Goal: Task Accomplishment & Management: Use online tool/utility

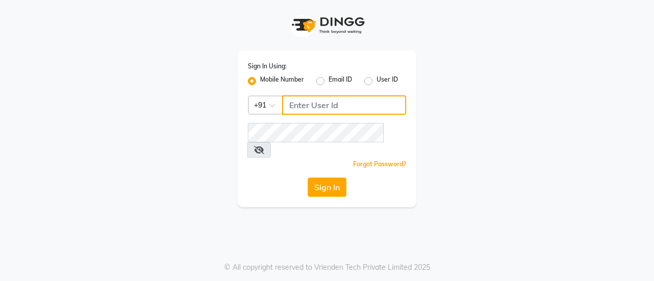
click at [339, 103] on input "Username" at bounding box center [344, 105] width 124 height 19
type input "8826122665"
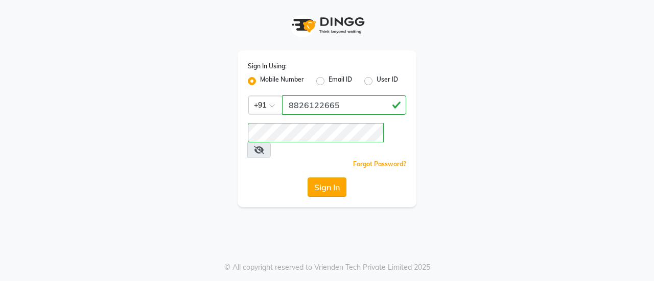
click at [331, 178] on button "Sign In" at bounding box center [326, 187] width 39 height 19
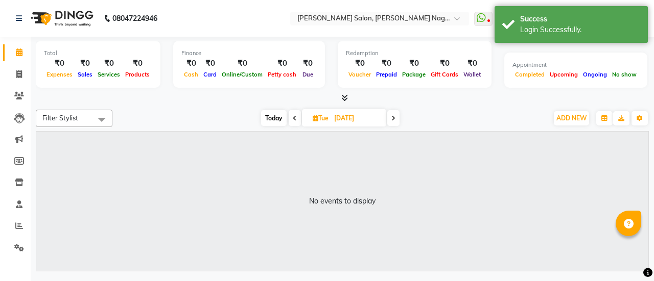
select select "en"
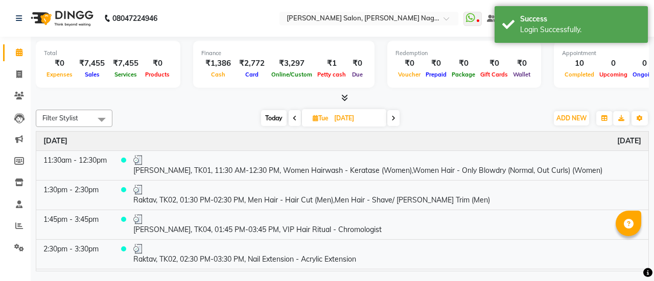
click at [208, 117] on div "[DATE] [DATE]" at bounding box center [329, 118] width 425 height 15
click at [20, 230] on icon at bounding box center [19, 226] width 8 height 8
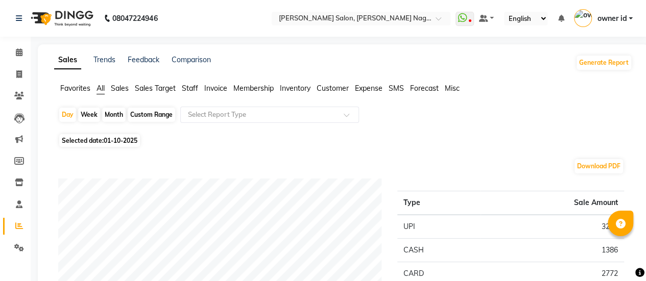
click at [155, 111] on div "Custom Range" at bounding box center [151, 115] width 47 height 14
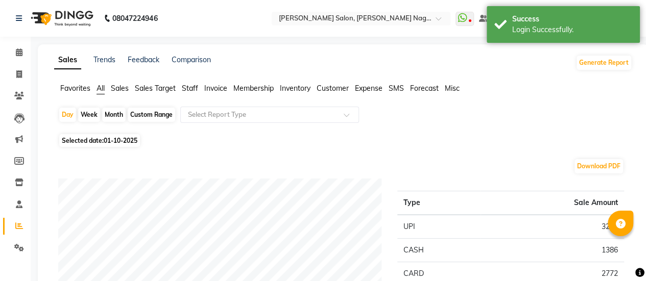
select select "10"
select select "2025"
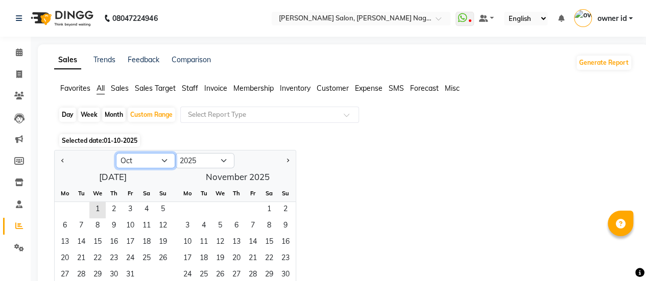
click at [162, 160] on select "Jan Feb Mar Apr May Jun [DATE] Aug Sep Oct Nov Dec" at bounding box center [145, 160] width 59 height 15
select select "9"
click at [116, 153] on select "Jan Feb Mar Apr May Jun [DATE] Aug Sep Oct Nov Dec" at bounding box center [145, 160] width 59 height 15
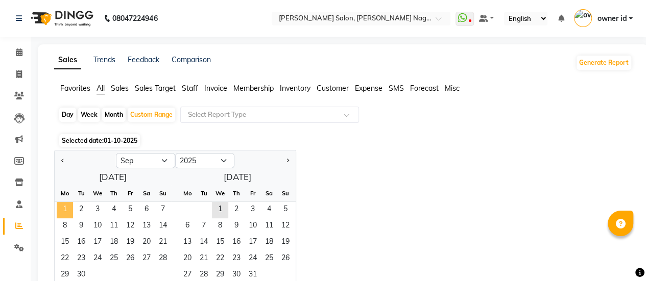
click at [63, 208] on span "1" at bounding box center [65, 210] width 16 height 16
click at [85, 274] on span "30" at bounding box center [81, 276] width 16 height 16
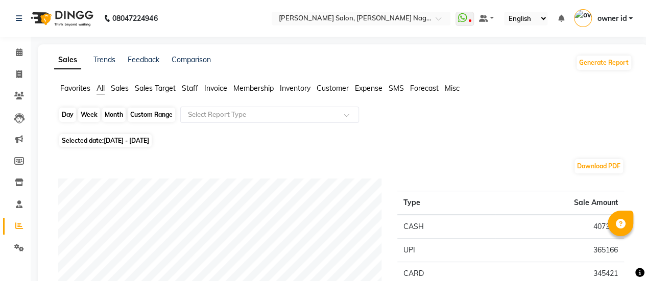
click at [140, 110] on div "Custom Range" at bounding box center [151, 115] width 47 height 14
select select "9"
select select "2025"
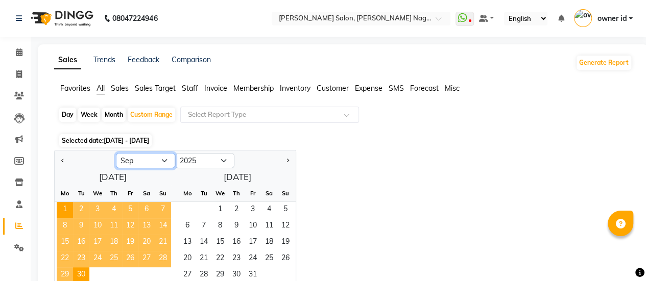
click at [152, 167] on select "Jan Feb Mar Apr May Jun [DATE] Aug Sep Oct Nov Dec" at bounding box center [145, 160] width 59 height 15
select select "8"
click at [116, 153] on select "Jan Feb Mar Apr May Jun [DATE] Aug Sep Oct Nov Dec" at bounding box center [145, 160] width 59 height 15
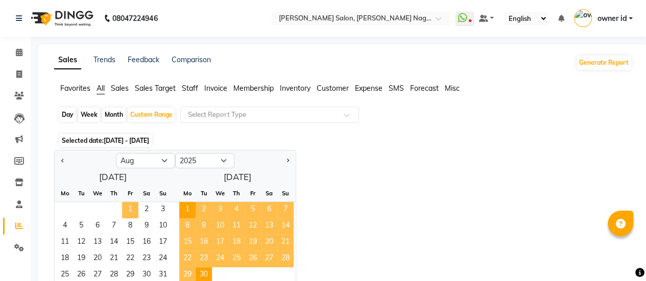
click at [133, 208] on span "1" at bounding box center [130, 210] width 16 height 16
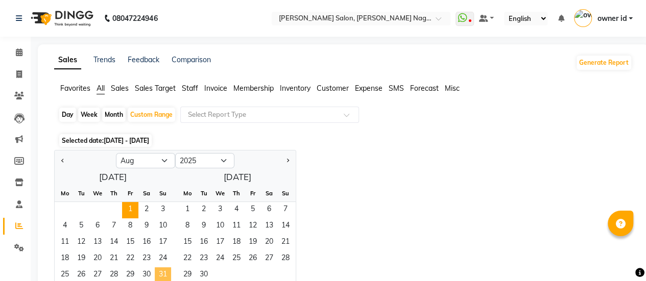
click at [163, 278] on span "31" at bounding box center [163, 276] width 16 height 16
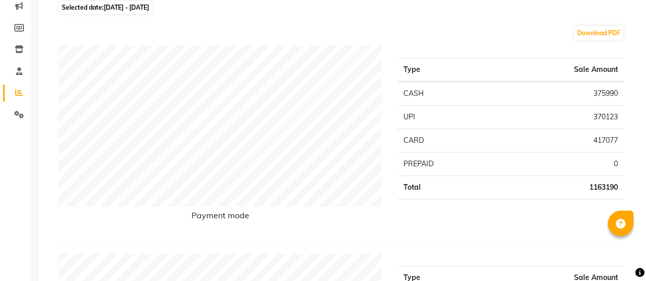
scroll to position [143, 0]
